Goal: Transaction & Acquisition: Download file/media

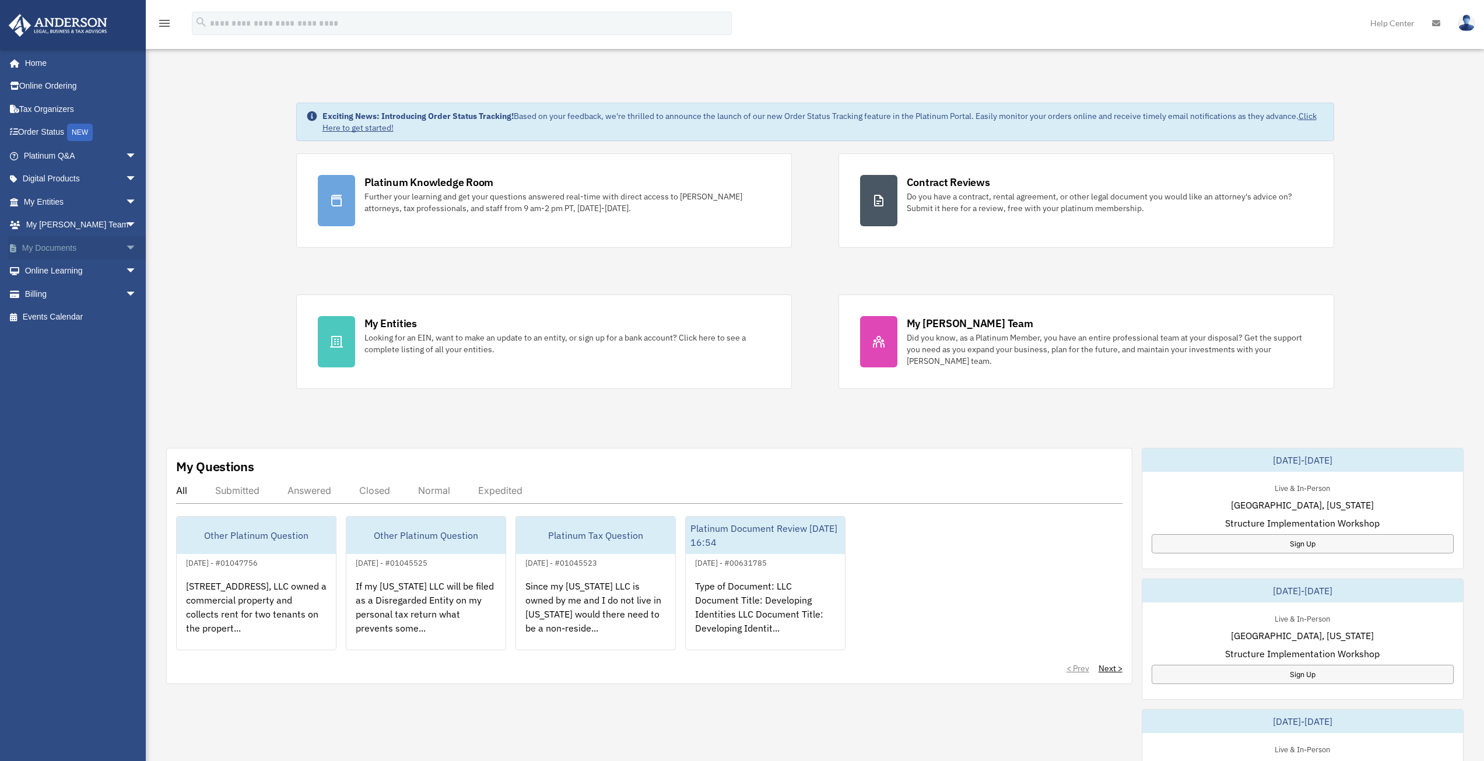
click at [125, 248] on span "arrow_drop_down" at bounding box center [136, 248] width 23 height 24
click at [52, 270] on link "Box" at bounding box center [85, 270] width 138 height 23
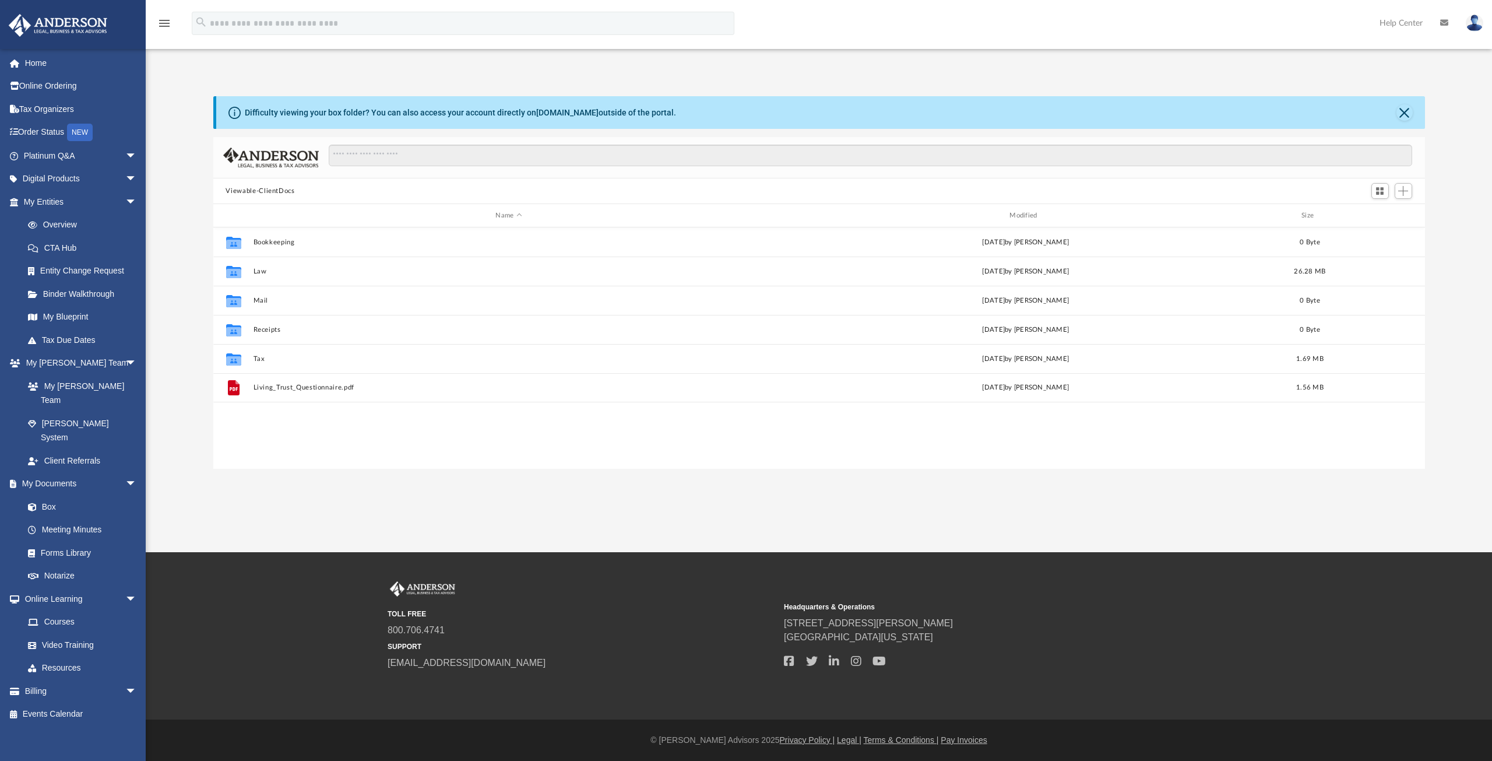
scroll to position [257, 1203]
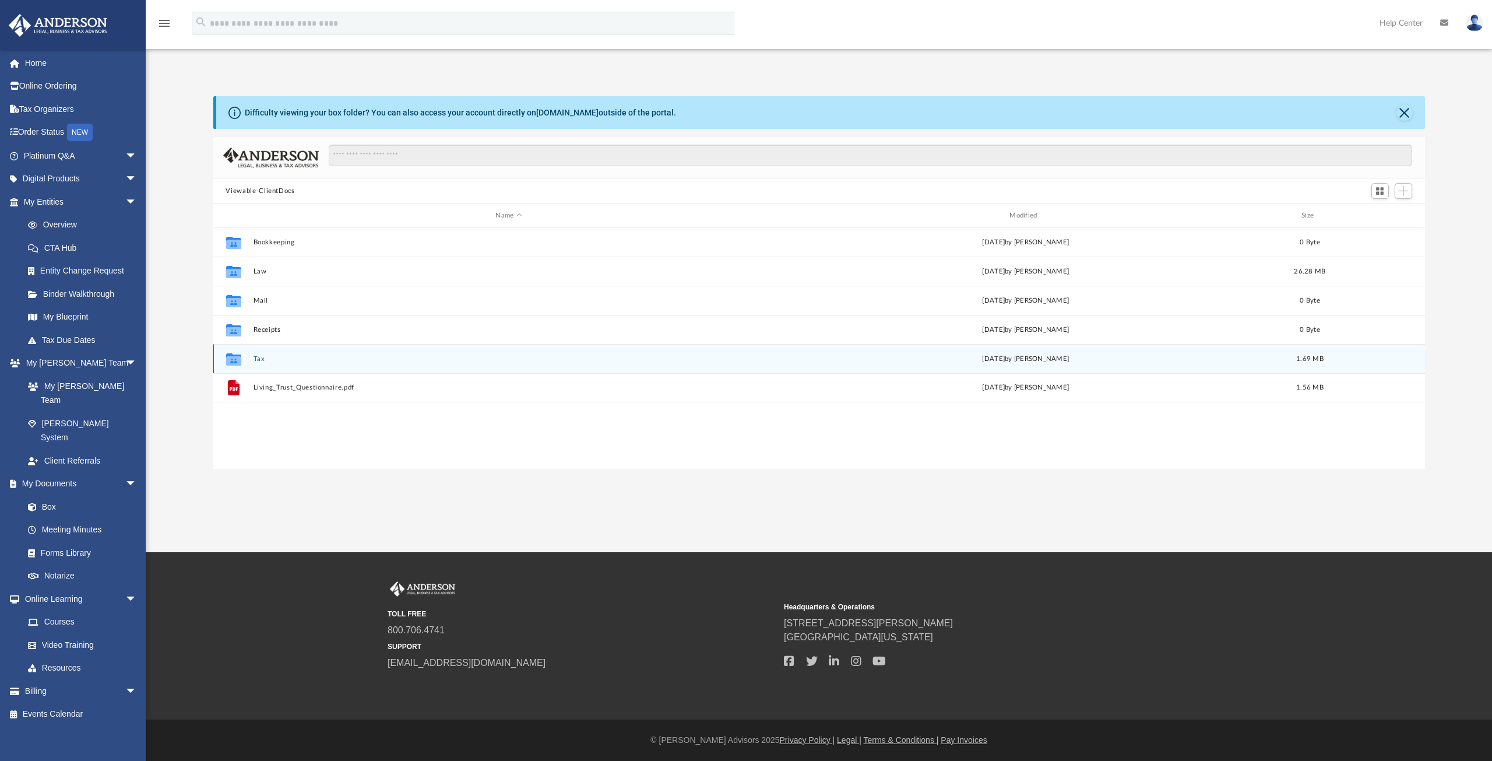
click at [234, 359] on icon "grid" at bounding box center [233, 360] width 15 height 9
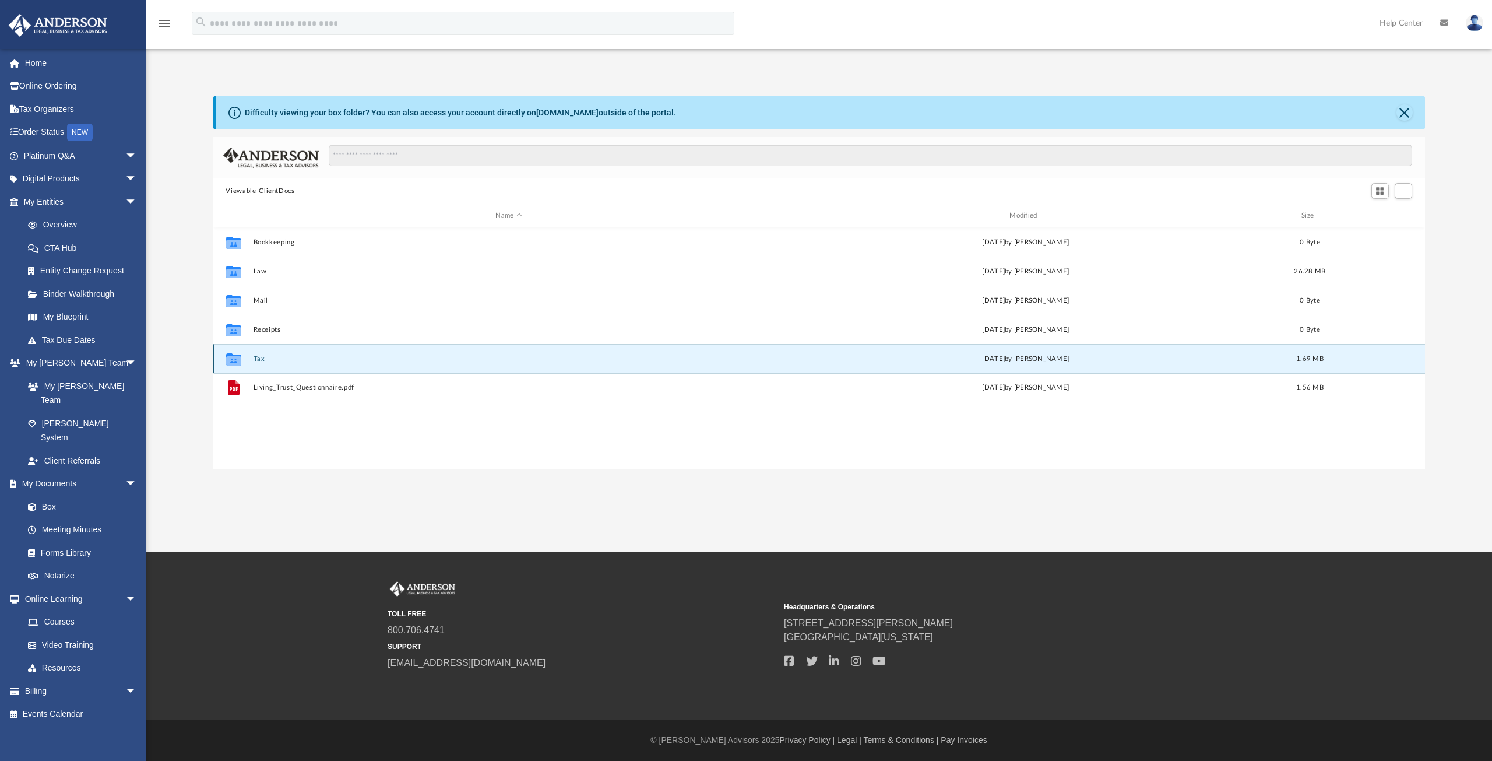
click at [234, 362] on icon "grid" at bounding box center [233, 360] width 15 height 9
click at [259, 357] on button "Tax" at bounding box center [509, 359] width 512 height 8
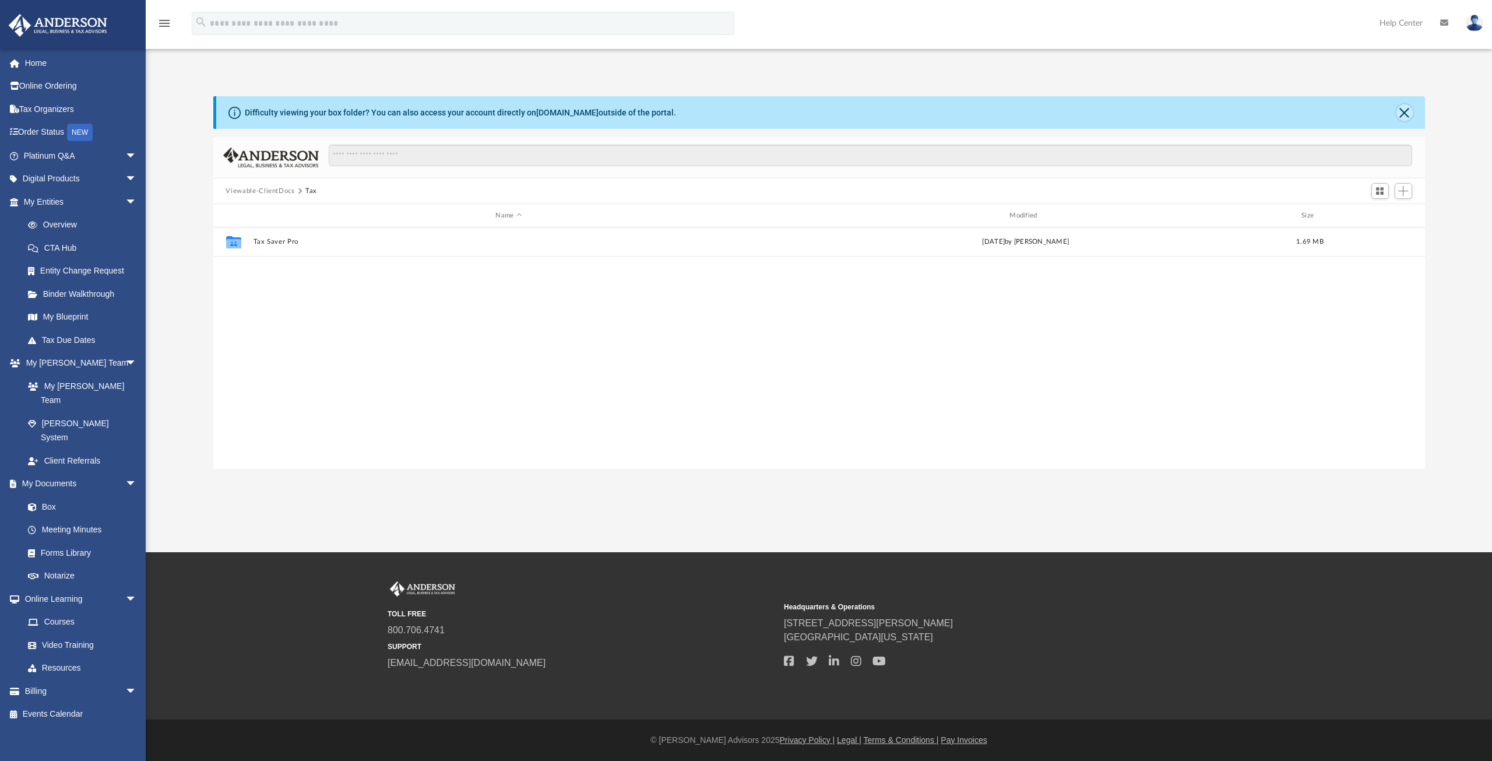
click at [1406, 114] on button "Close" at bounding box center [1405, 112] width 16 height 16
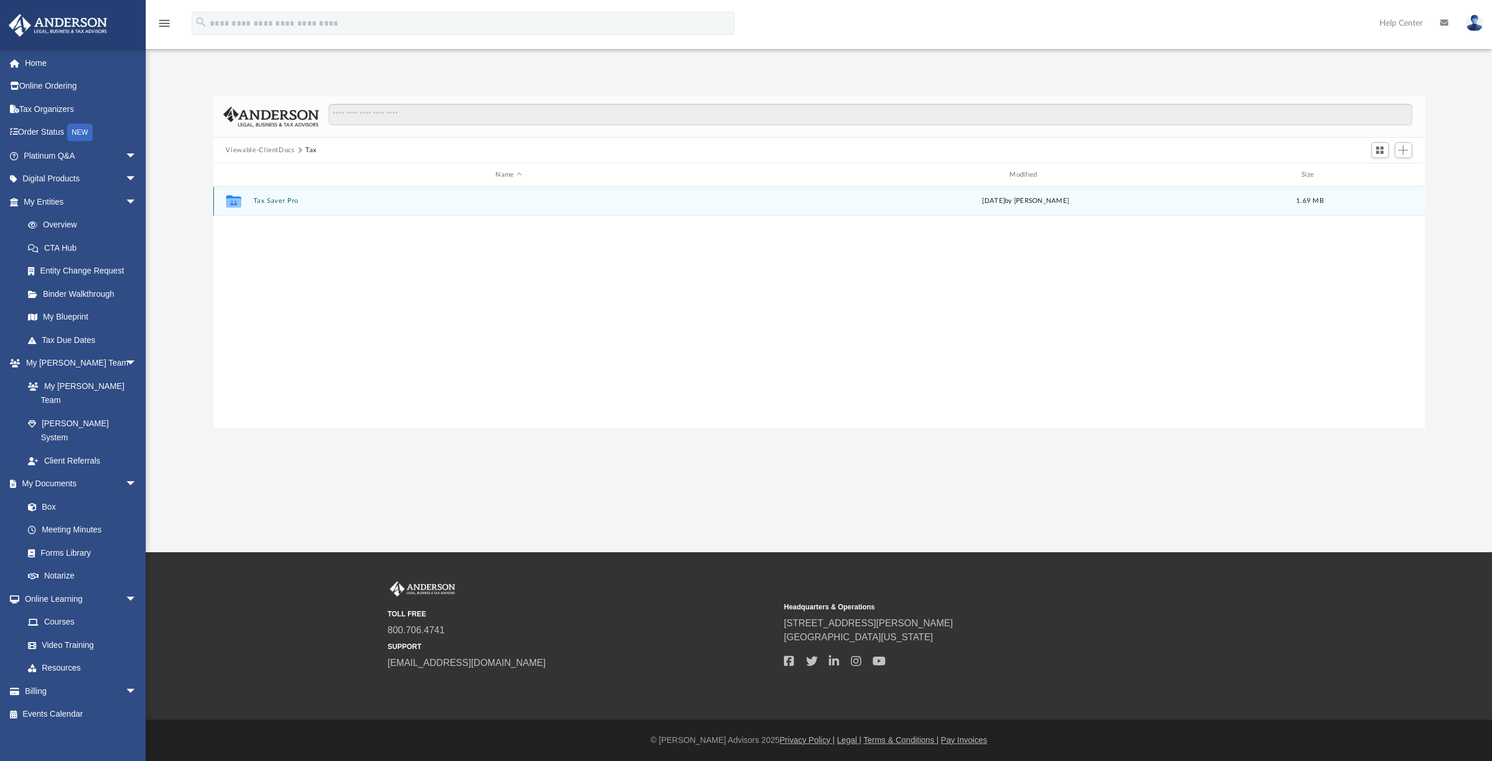
click at [265, 201] on button "Tax Saver Pro" at bounding box center [509, 201] width 512 height 8
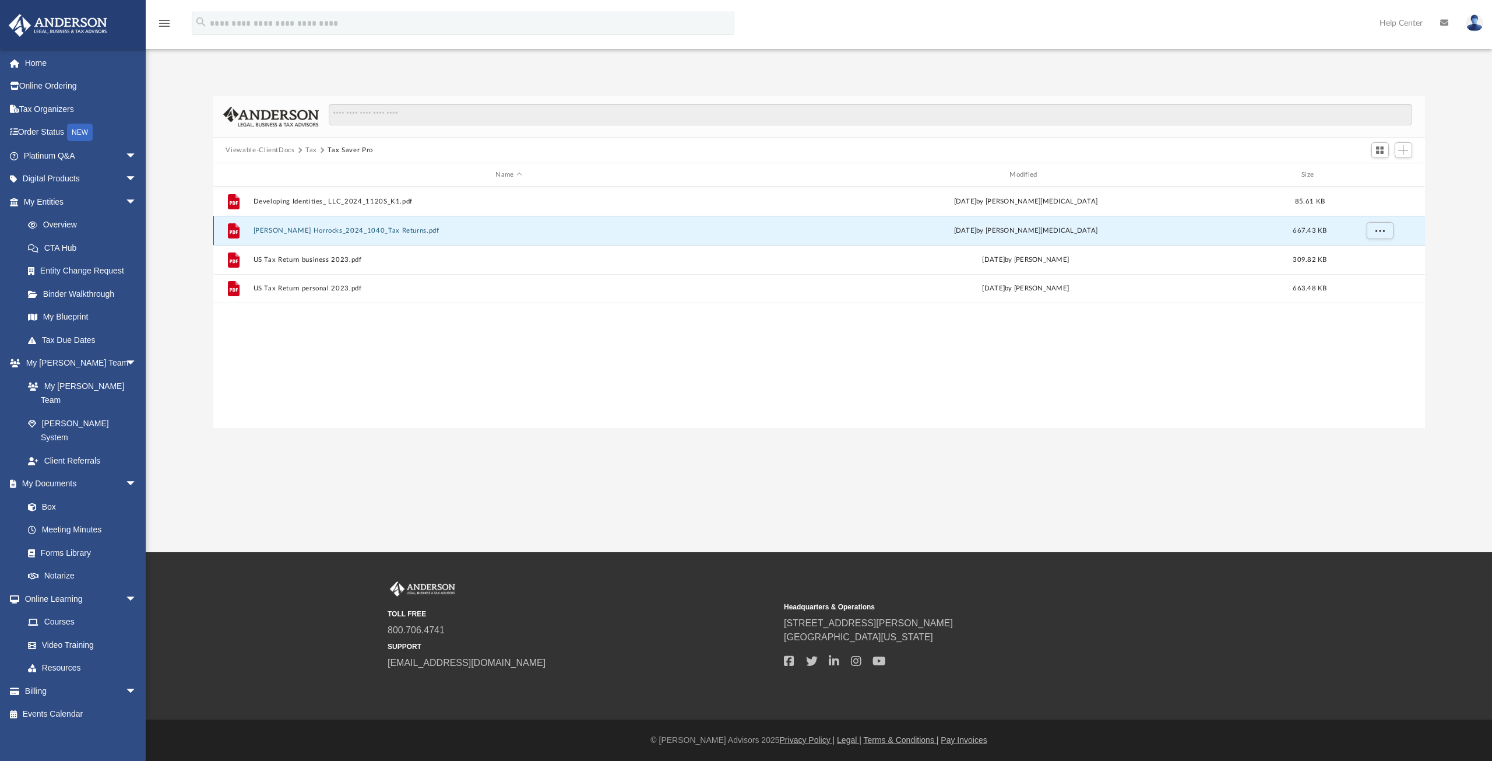
click at [300, 229] on button "Geoffrey C. Horrocks_2024_1040_Tax Returns.pdf" at bounding box center [509, 231] width 512 height 8
